Goal: Complete application form: Complete application form

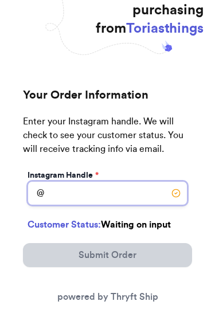
click at [68, 186] on input "Instagram Handle *" at bounding box center [108, 193] width 160 height 24
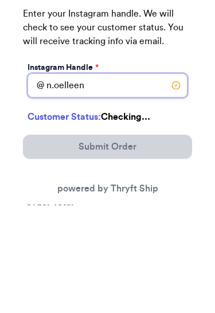
type input "n.oelleen"
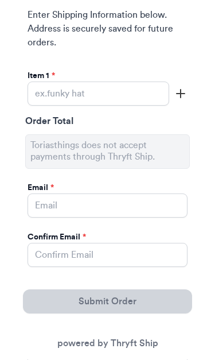
scroll to position [303, 0]
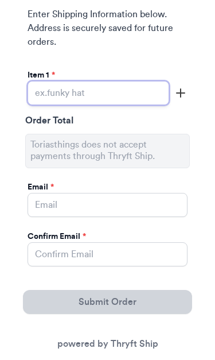
click at [103, 88] on input "Instagram Handle *" at bounding box center [99, 93] width 142 height 24
type input "N"
type input "n/a"
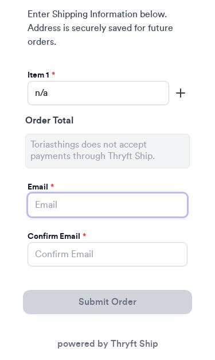
click at [142, 211] on input "Instagram Handle *" at bounding box center [108, 205] width 160 height 24
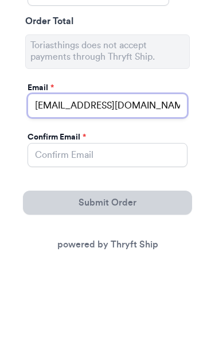
type input "[EMAIL_ADDRESS][DOMAIN_NAME]"
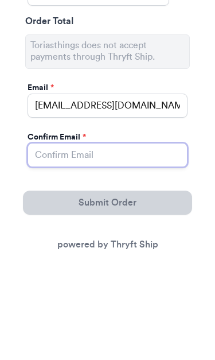
click at [147, 242] on input "Instagram Handle *" at bounding box center [108, 254] width 160 height 24
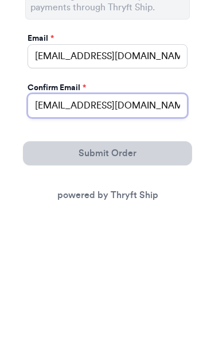
type input "[EMAIL_ADDRESS][DOMAIN_NAME]"
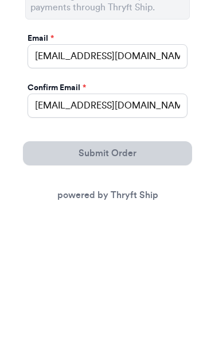
scroll to position [451, 0]
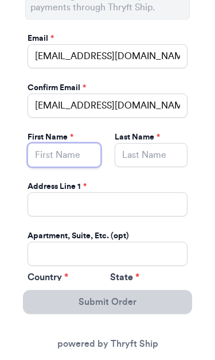
click at [73, 158] on input "Instagram Handle *" at bounding box center [64, 155] width 73 height 24
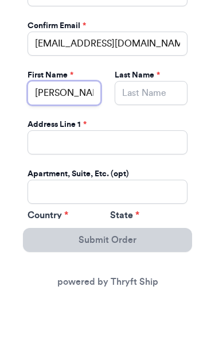
type input "[PERSON_NAME]"
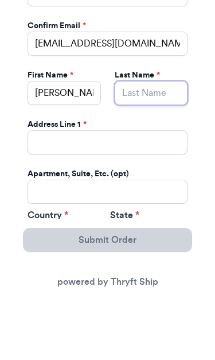
click at [146, 143] on input "Instagram Handle *" at bounding box center [151, 155] width 73 height 24
type input "[PERSON_NAME]"
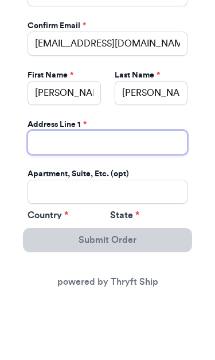
click at [159, 192] on input "Instagram Handle *" at bounding box center [108, 204] width 160 height 24
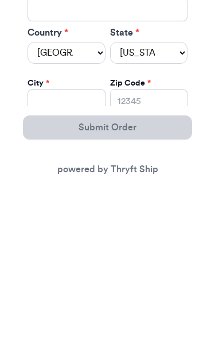
type input "[STREET_ADDRESS]"
click at [145, 216] on select "[US_STATE] [US_STATE] [US_STATE] [US_STATE] [US_STATE] [US_STATE] [US_STATE] [U…" at bounding box center [149, 227] width 78 height 22
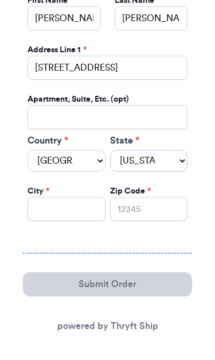
select select "HI"
click at [83, 198] on input "Instagram Handle *" at bounding box center [67, 209] width 78 height 24
click at [85, 211] on input "Instagram Handle *" at bounding box center [67, 209] width 78 height 24
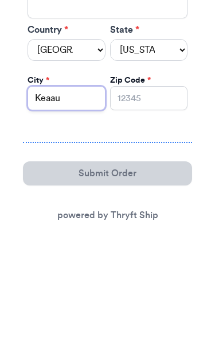
type input "Keaau"
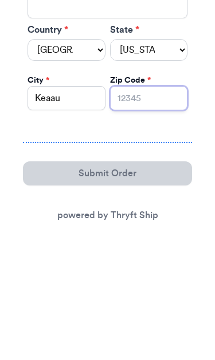
click at [140, 197] on input "Zip Code *" at bounding box center [149, 209] width 78 height 24
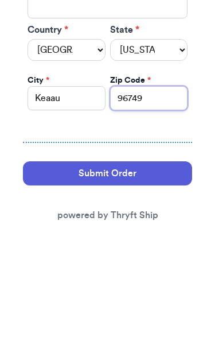
type input "96749"
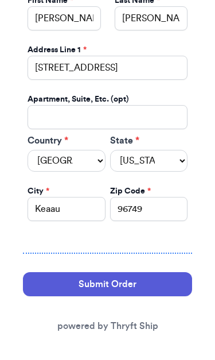
click at [68, 280] on button "Submit Order" at bounding box center [107, 284] width 169 height 24
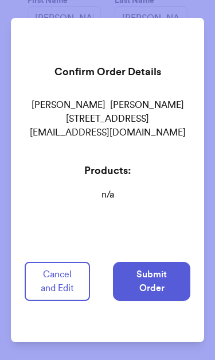
click at [130, 290] on button "Submit Order" at bounding box center [151, 281] width 77 height 39
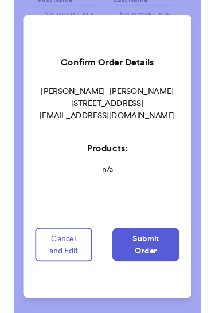
scroll to position [0, 0]
